Goal: Task Accomplishment & Management: Use online tool/utility

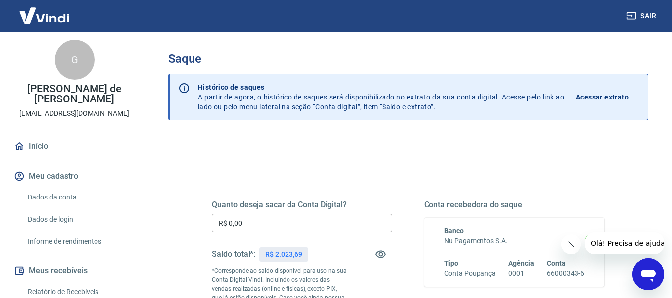
click at [298, 221] on input "R$ 0,00" at bounding box center [302, 223] width 181 height 18
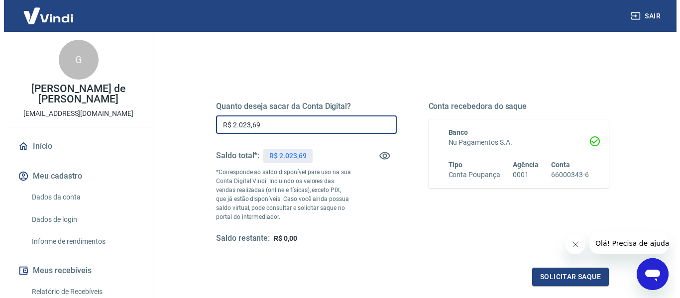
scroll to position [100, 0]
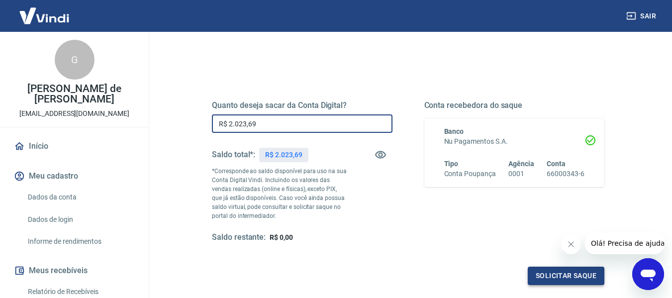
type input "R$ 2.023,69"
click at [581, 277] on button "Solicitar saque" at bounding box center [566, 276] width 77 height 18
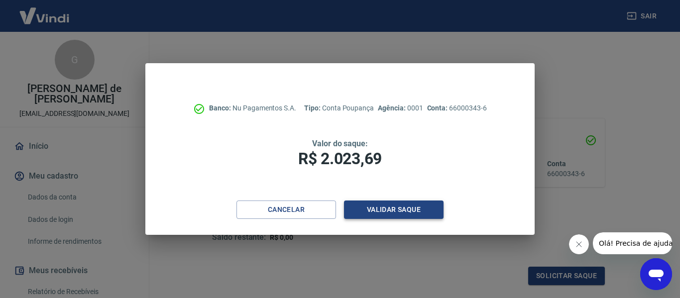
click at [370, 208] on button "Validar saque" at bounding box center [394, 210] width 100 height 18
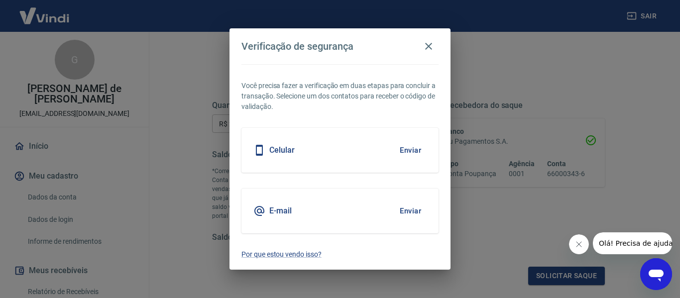
click at [416, 208] on button "Enviar" at bounding box center [410, 211] width 32 height 21
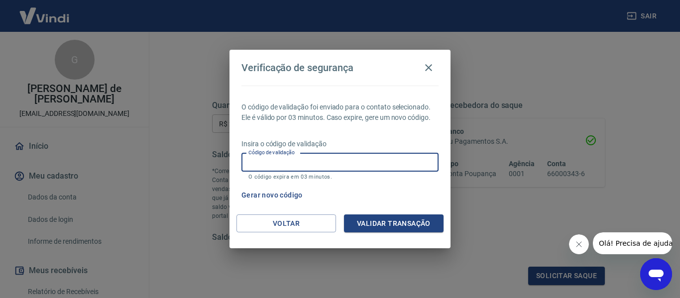
click at [365, 162] on input "Código de validação" at bounding box center [339, 162] width 197 height 18
type input "920976"
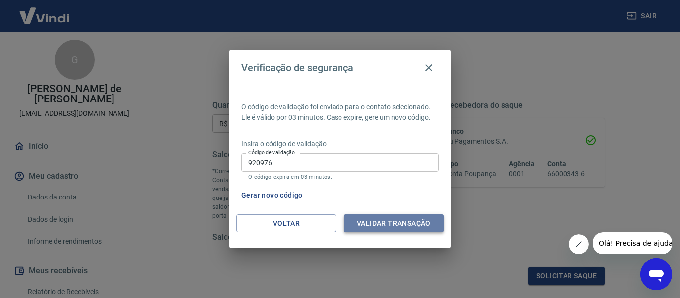
click at [415, 221] on button "Validar transação" at bounding box center [394, 224] width 100 height 18
